Goal: Obtain resource: Obtain resource

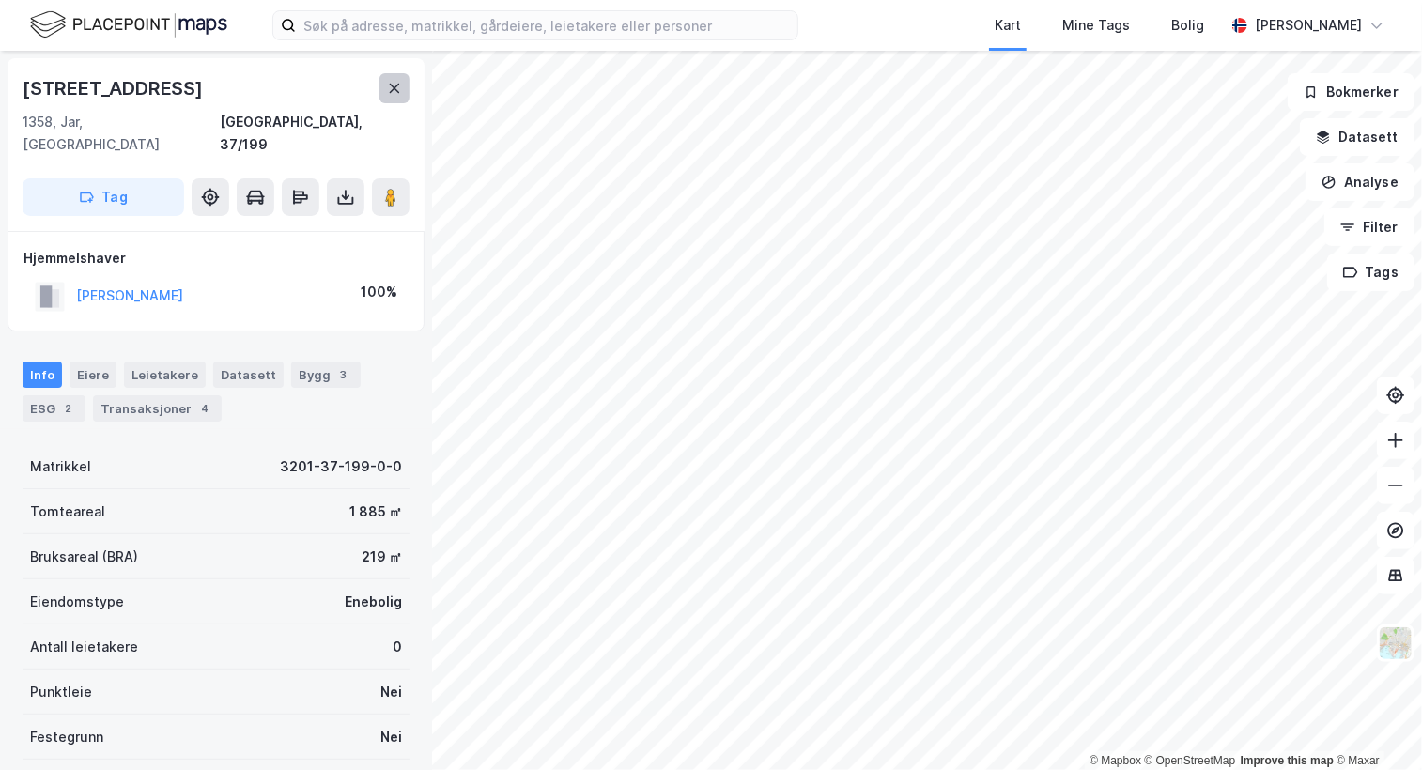
click at [397, 96] on button at bounding box center [395, 88] width 30 height 30
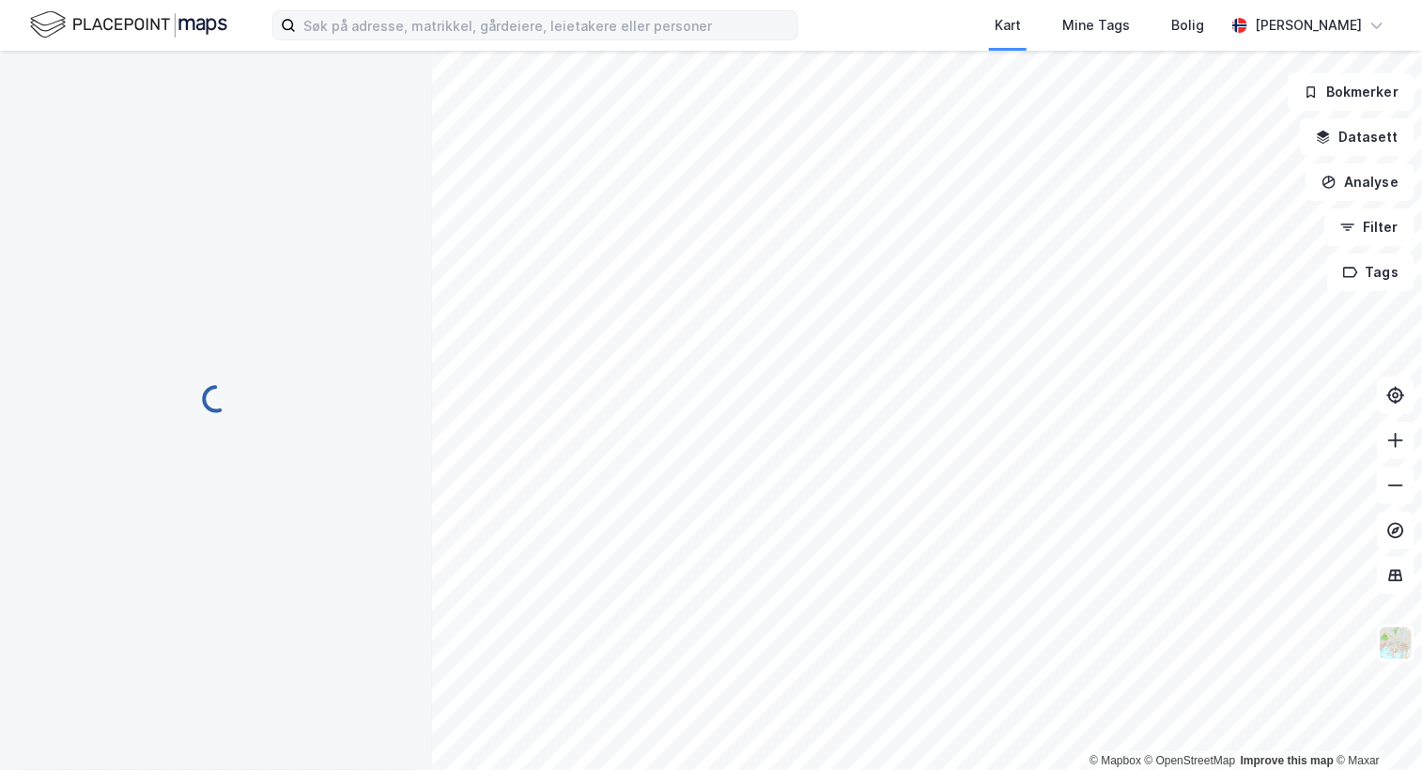
scroll to position [2, 0]
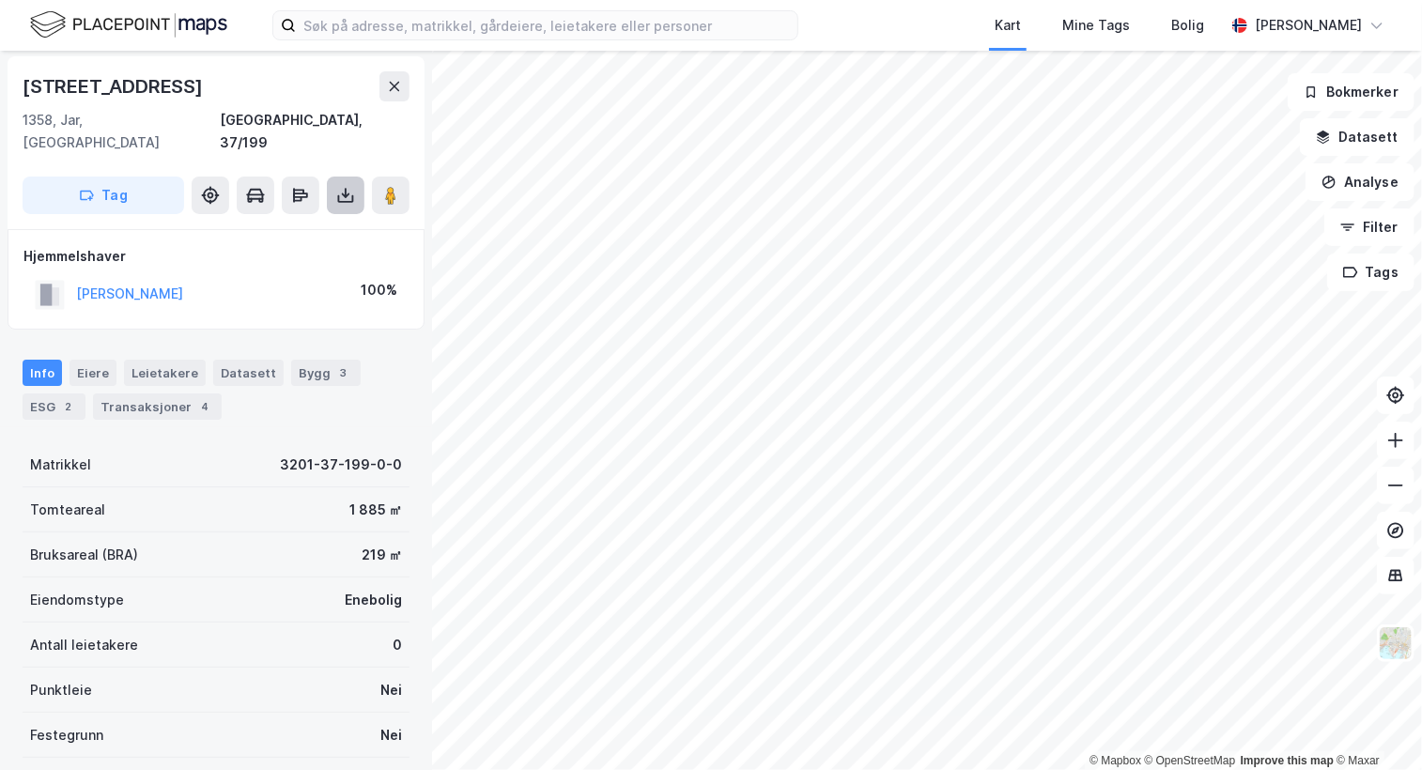
click at [343, 186] on icon at bounding box center [345, 195] width 19 height 19
click at [289, 248] on div "Last ned matrikkelrapport" at bounding box center [264, 263] width 200 height 30
click at [1400, 484] on icon at bounding box center [1396, 485] width 19 height 19
click at [1066, 0] on html "Kart Mine Tags Bolig [PERSON_NAME] © Mapbox © OpenStreetMap Improve this map © …" at bounding box center [711, 385] width 1422 height 770
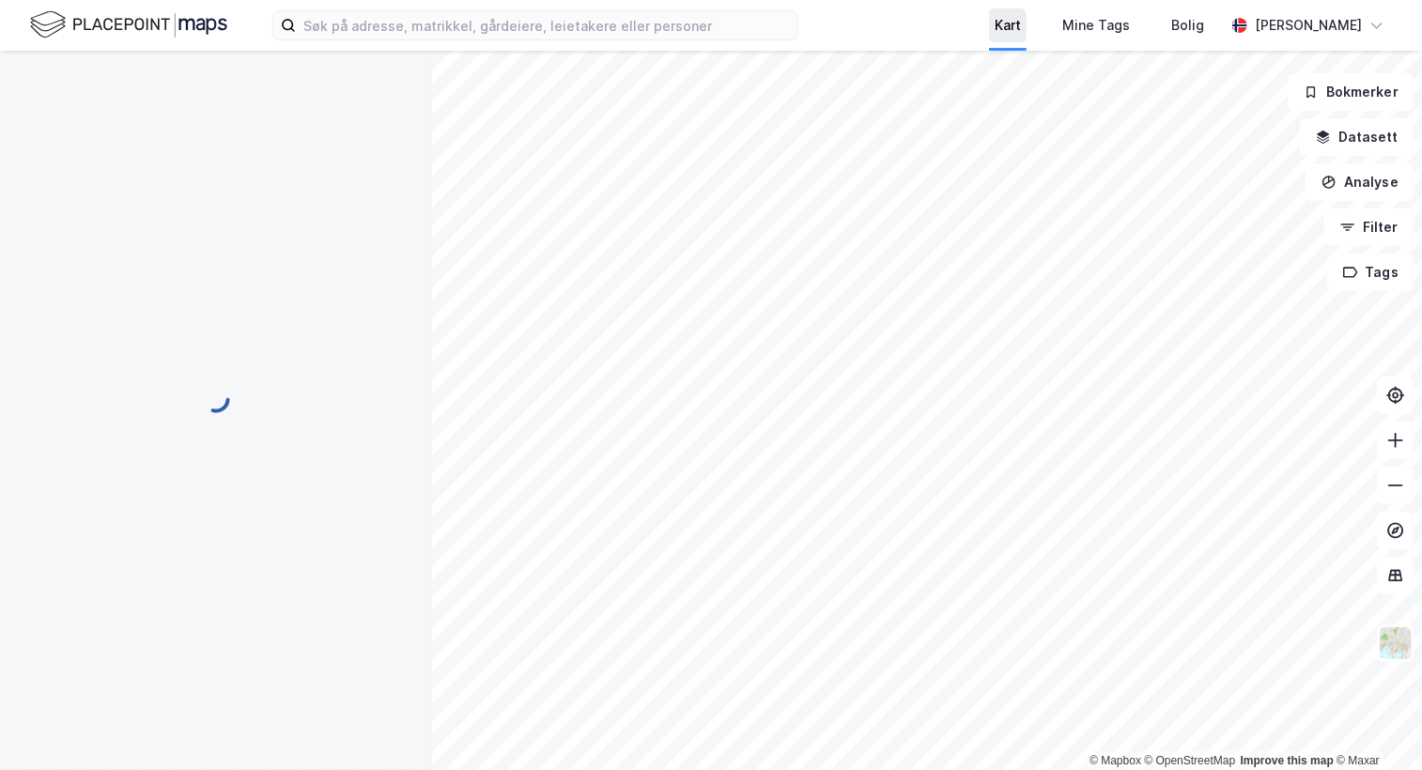
scroll to position [2, 0]
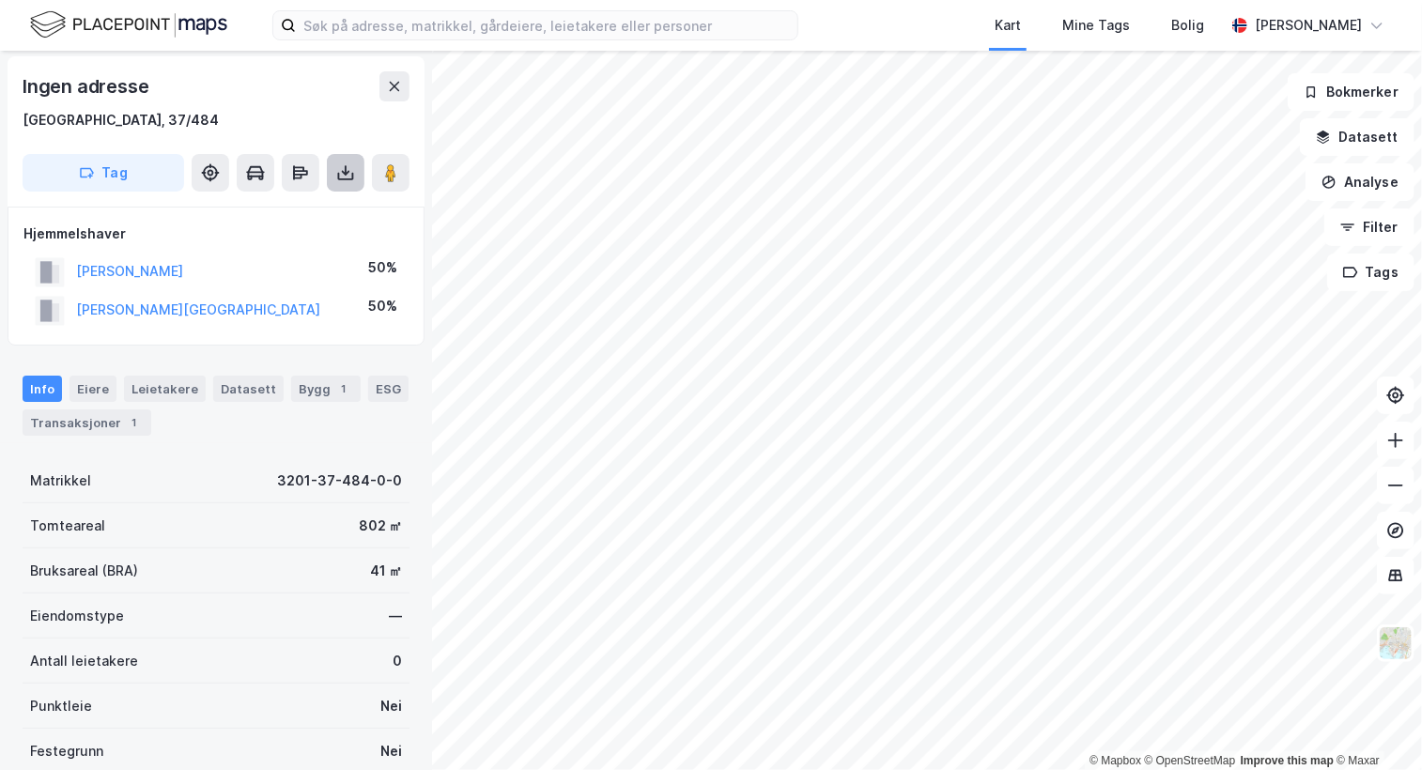
click at [341, 167] on icon at bounding box center [345, 172] width 19 height 19
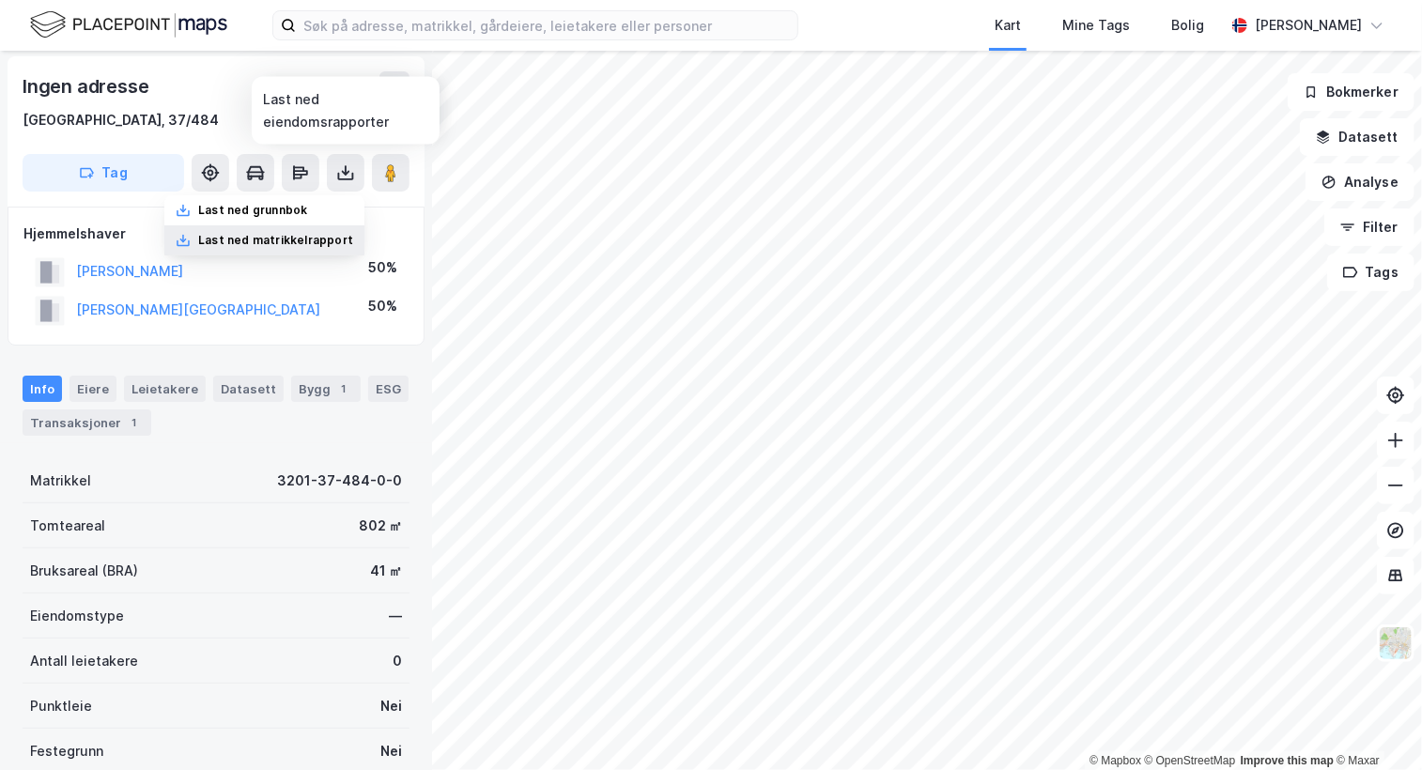
click at [277, 243] on div "Last ned matrikkelrapport" at bounding box center [275, 240] width 155 height 15
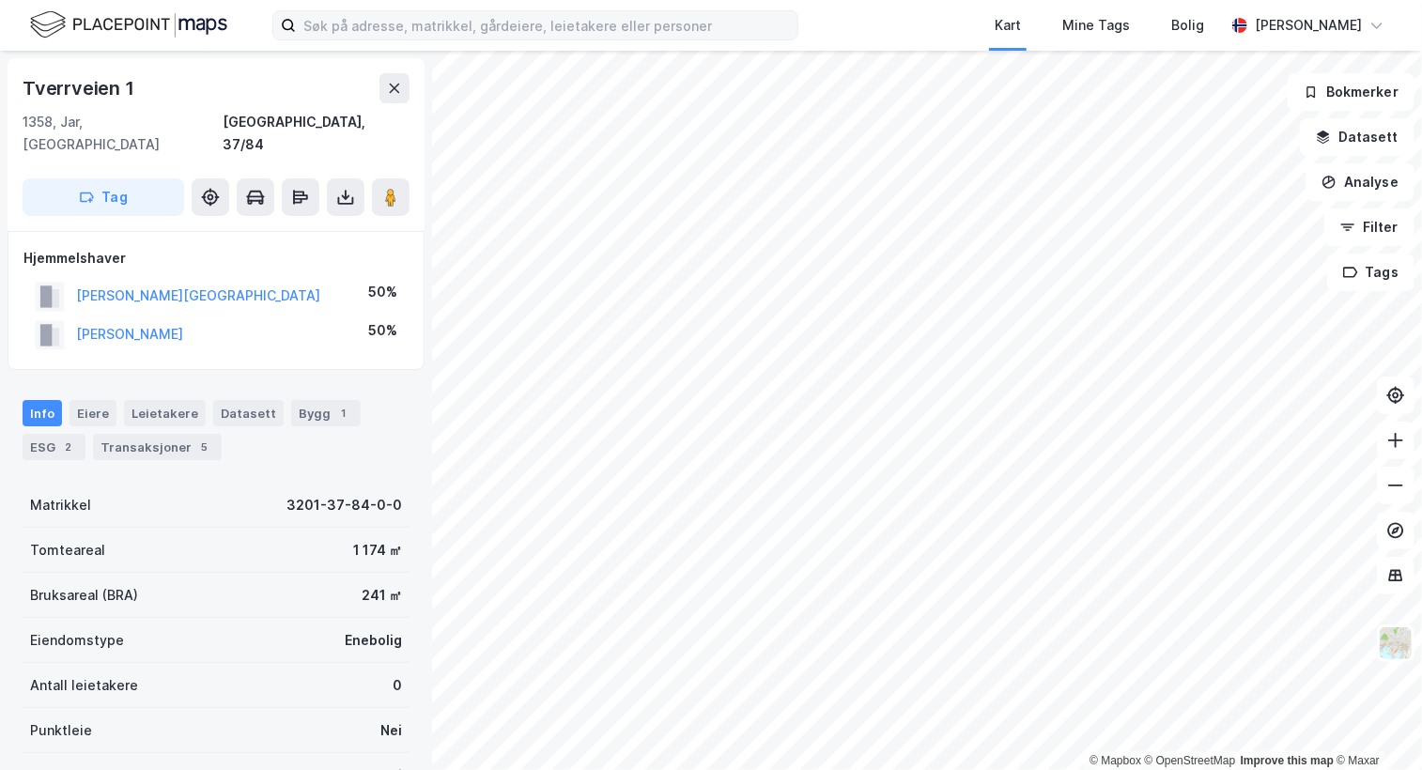
scroll to position [2, 0]
click at [342, 186] on icon at bounding box center [345, 195] width 19 height 19
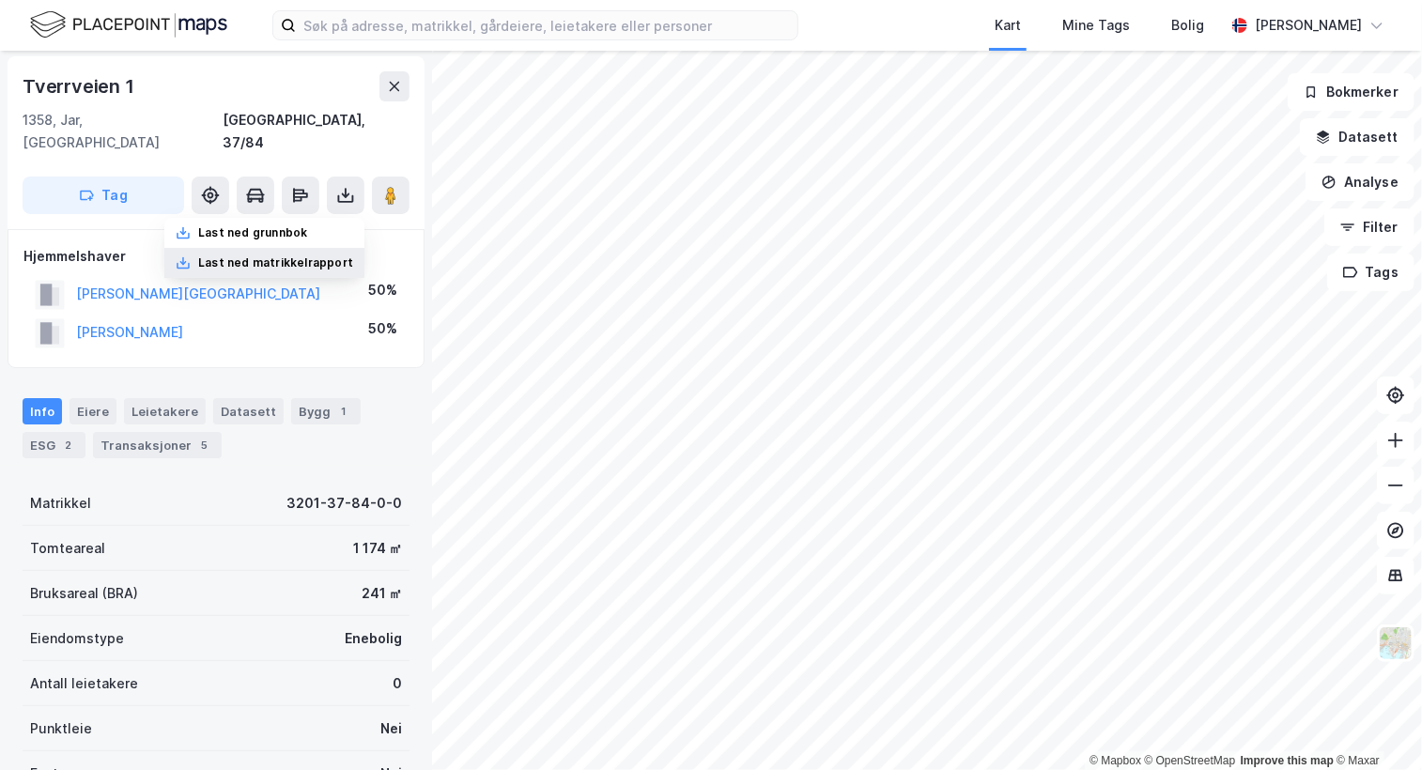
click at [289, 248] on div "Last ned matrikkelrapport" at bounding box center [264, 263] width 200 height 30
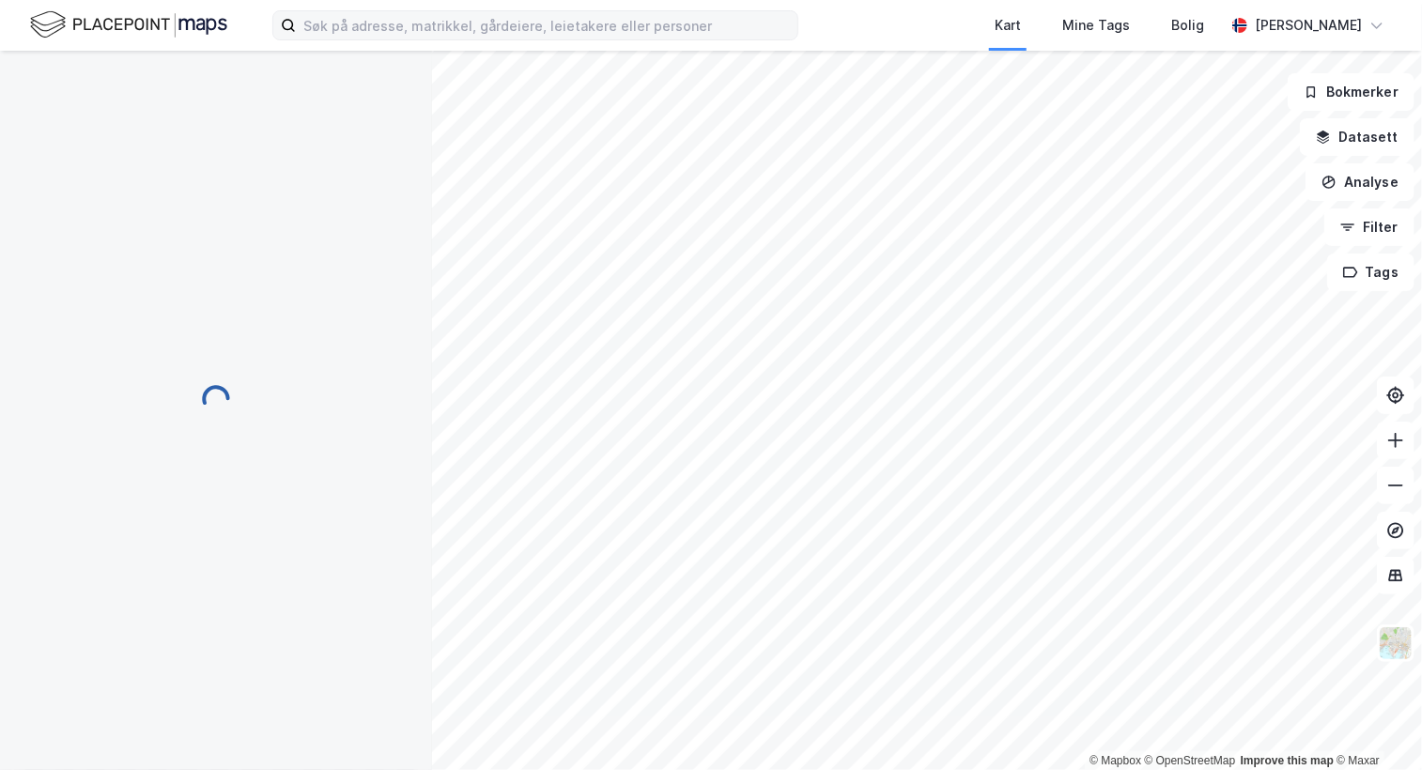
scroll to position [2, 0]
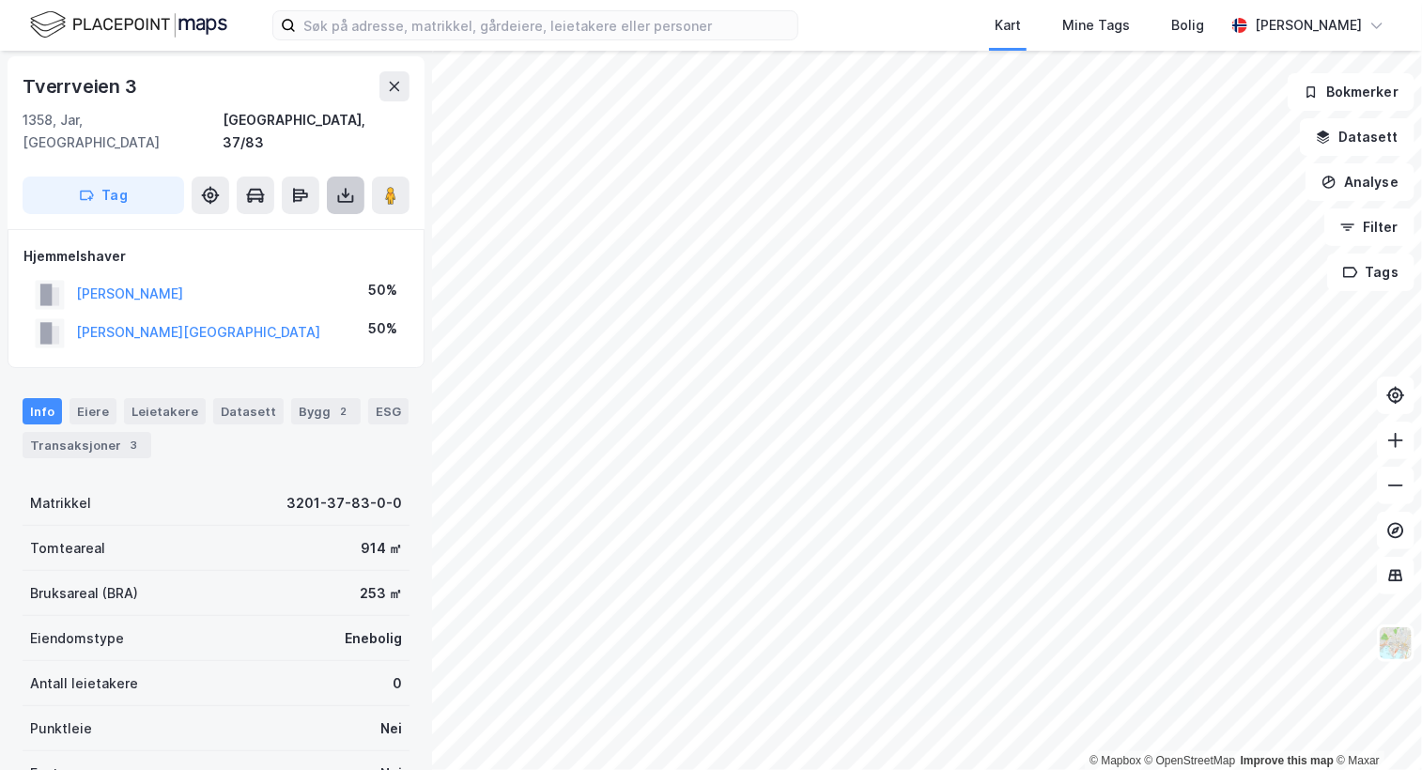
click at [354, 186] on icon at bounding box center [345, 195] width 19 height 19
click at [312, 256] on div "Last ned matrikkelrapport" at bounding box center [275, 263] width 155 height 15
